Goal: Transaction & Acquisition: Subscribe to service/newsletter

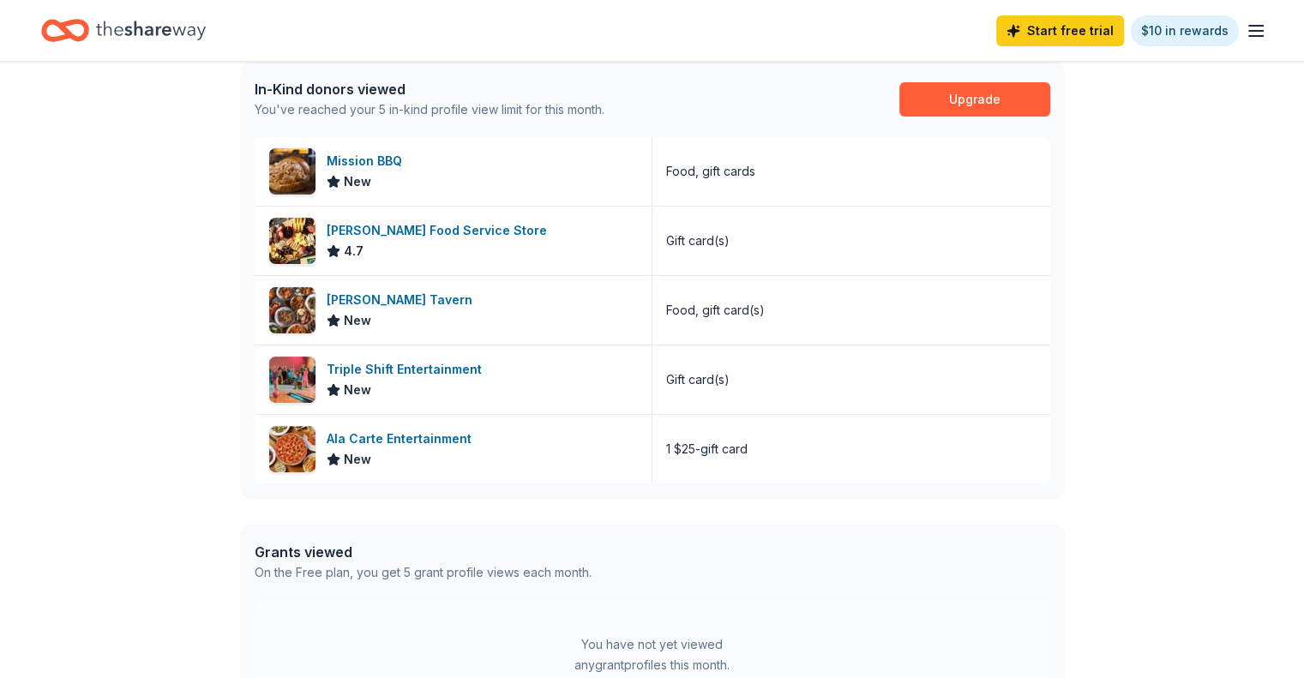
scroll to position [367, 0]
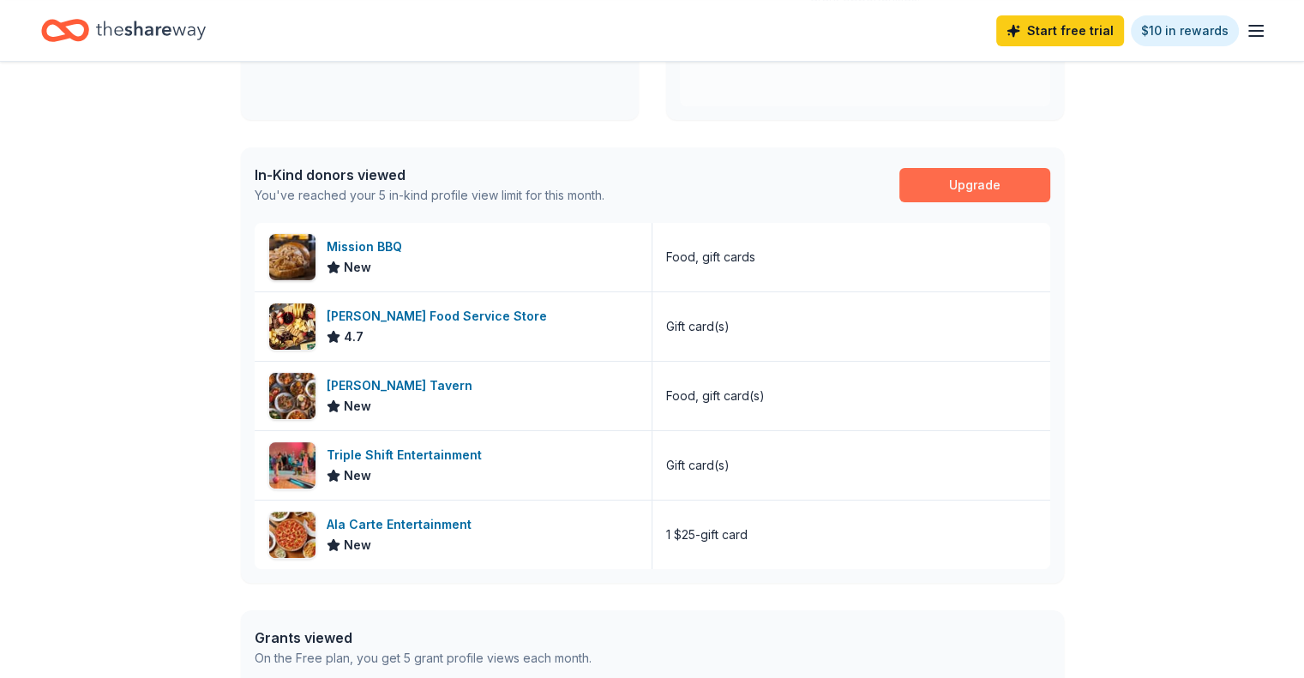
click at [974, 182] on link "Upgrade" at bounding box center [974, 185] width 151 height 34
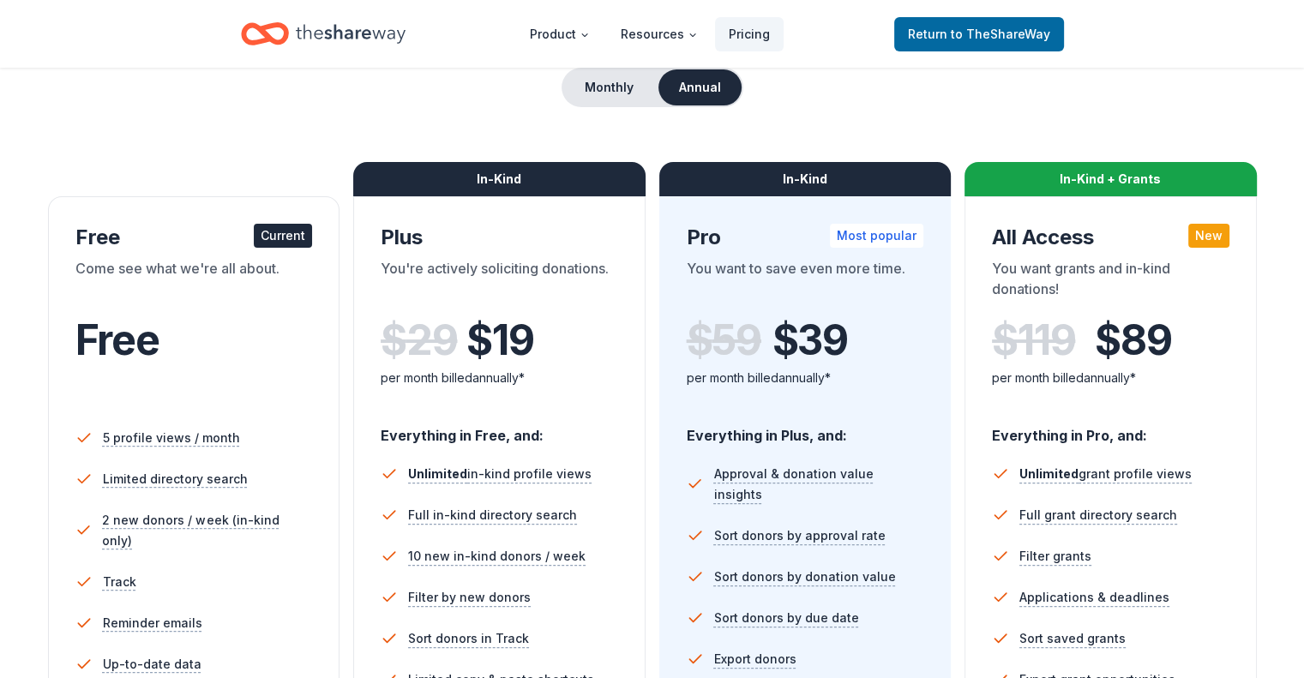
scroll to position [86, 0]
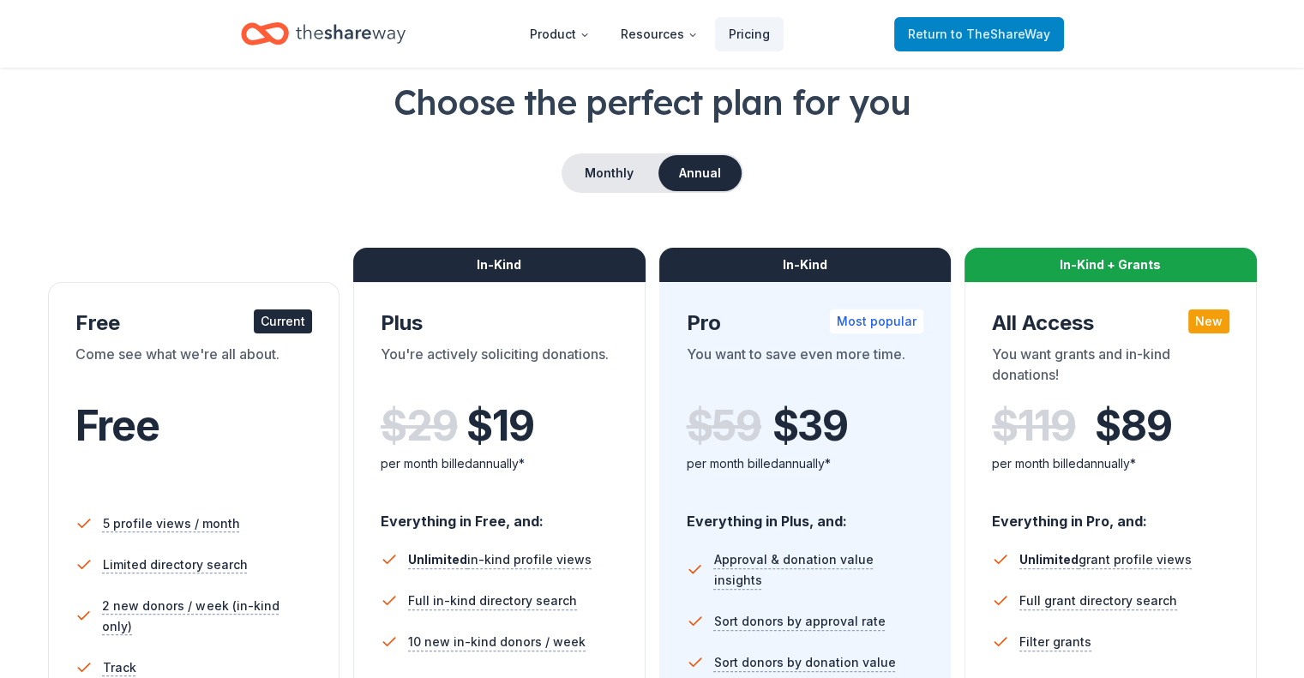
click at [998, 32] on span "to TheShareWay" at bounding box center [999, 34] width 99 height 15
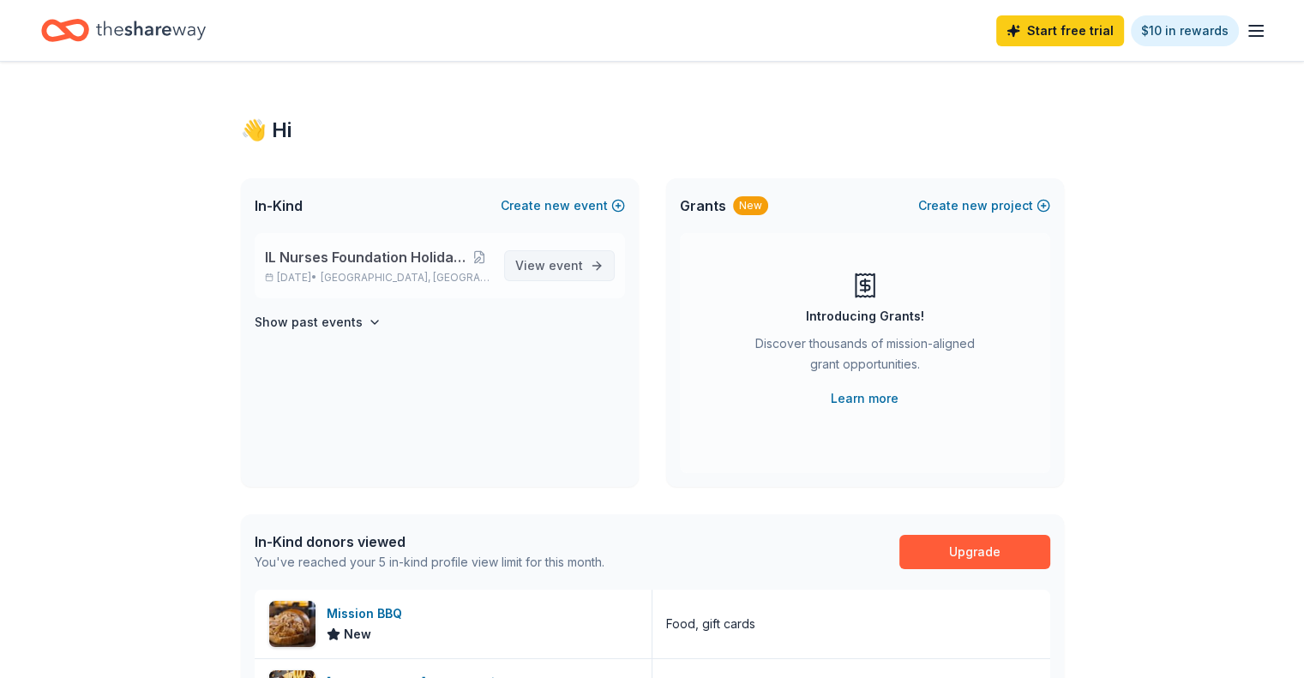
click at [540, 267] on span "View event" at bounding box center [549, 265] width 68 height 21
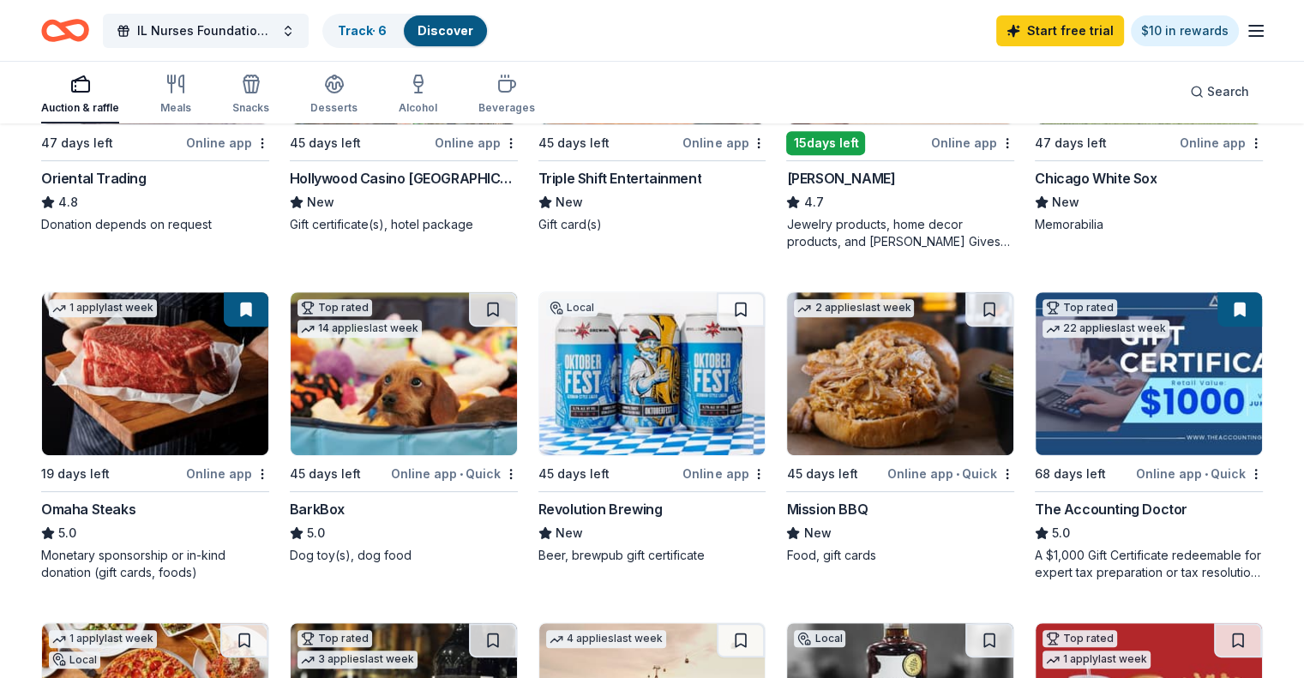
scroll to position [771, 0]
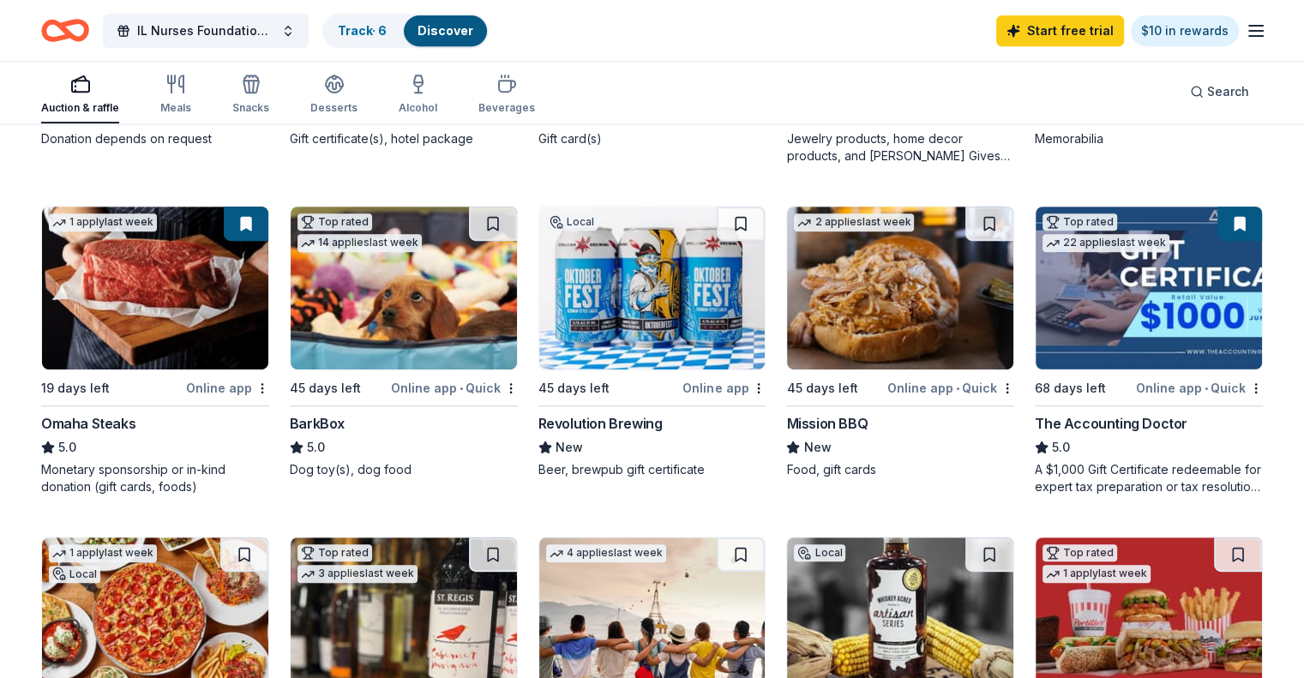
click at [1130, 421] on div "The Accounting Doctor" at bounding box center [1110, 423] width 153 height 21
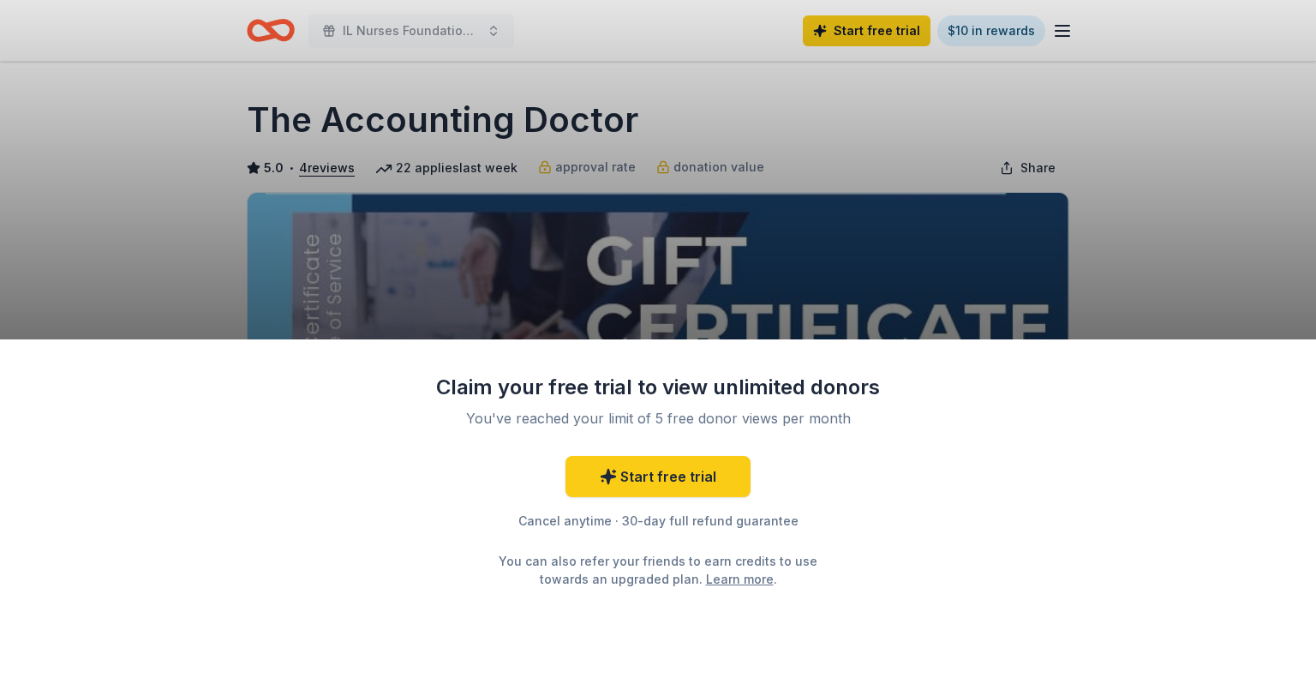
click at [1049, 256] on div "Claim your free trial to view unlimited donors You've reached your limit of 5 f…" at bounding box center [658, 339] width 1316 height 678
click at [593, 167] on div "Claim your free trial to view unlimited donors You've reached your limit of 5 f…" at bounding box center [658, 339] width 1316 height 678
click at [685, 159] on div "Claim your free trial to view unlimited donors You've reached your limit of 5 f…" at bounding box center [658, 339] width 1316 height 678
click at [707, 207] on div "Claim your free trial to view unlimited donors You've reached your limit of 5 f…" at bounding box center [658, 339] width 1316 height 678
click at [771, 243] on div "Claim your free trial to view unlimited donors You've reached your limit of 5 f…" at bounding box center [658, 339] width 1316 height 678
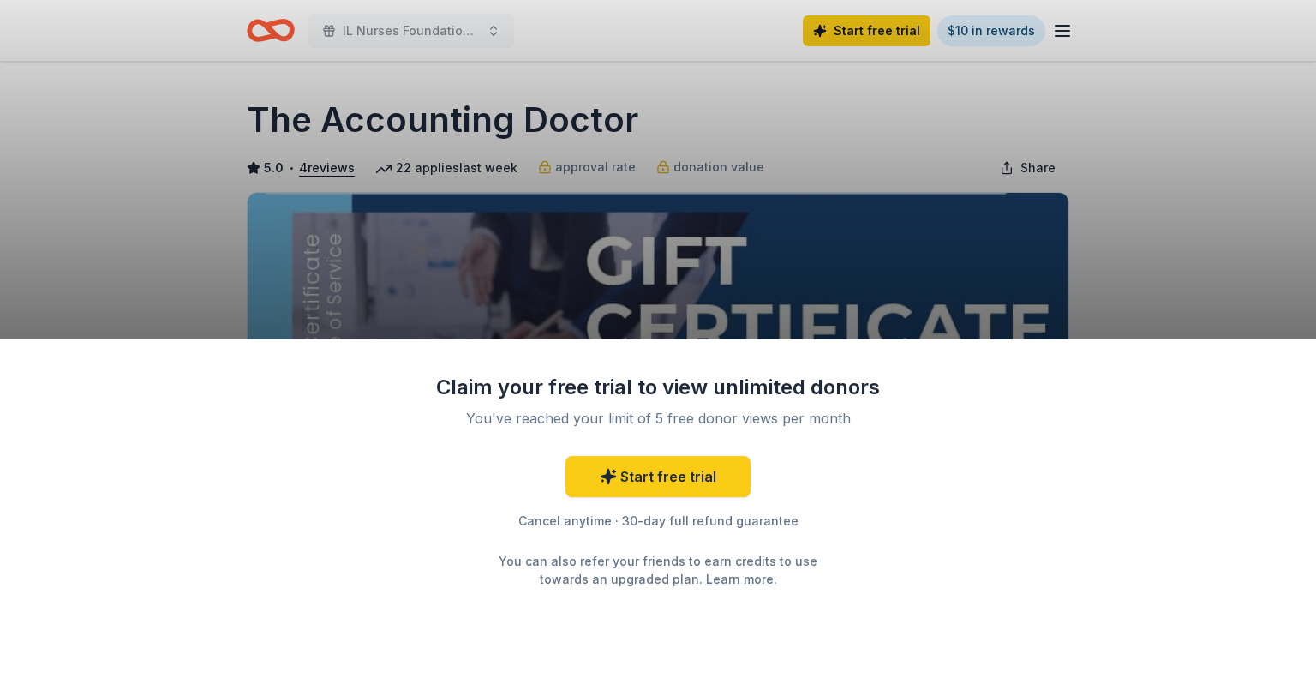
click at [771, 243] on div "Claim your free trial to view unlimited donors You've reached your limit of 5 f…" at bounding box center [658, 339] width 1316 height 678
